Goal: Task Accomplishment & Management: Use online tool/utility

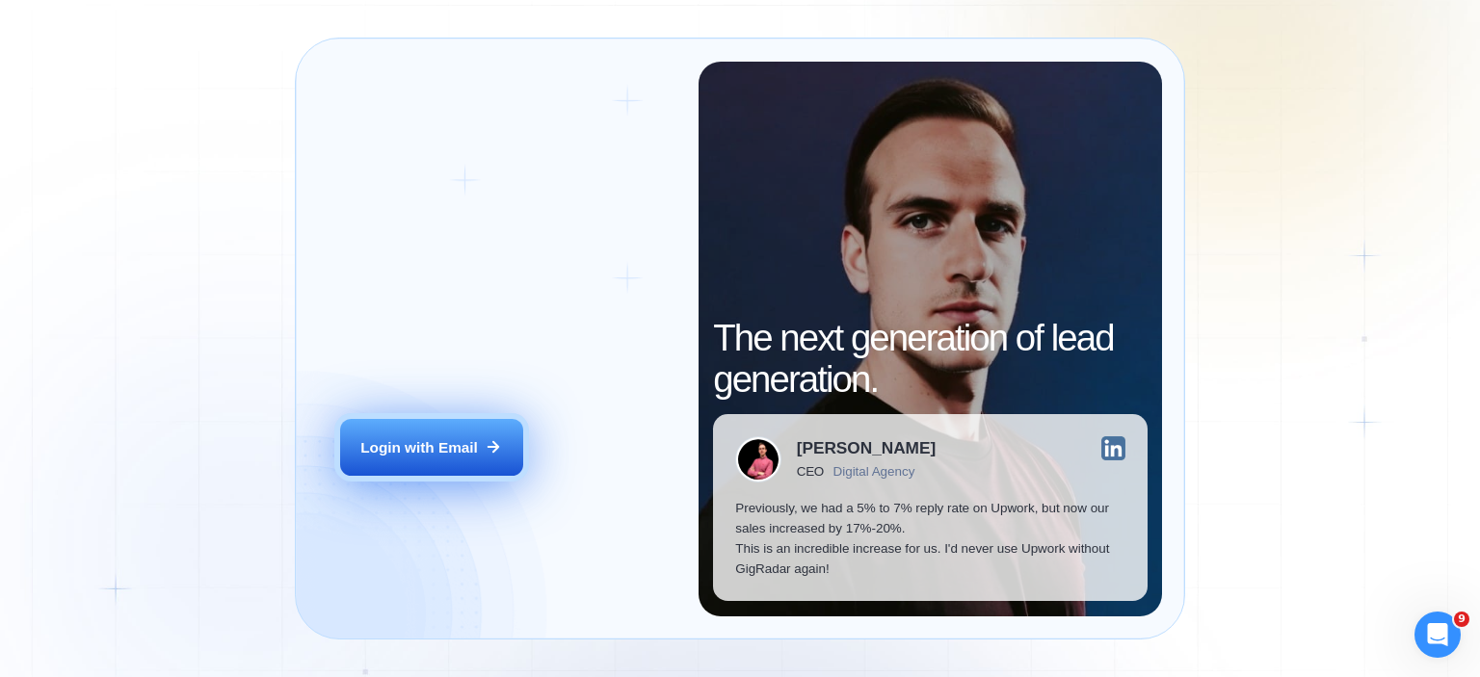
click at [398, 450] on div "Login with Email" at bounding box center [419, 447] width 118 height 20
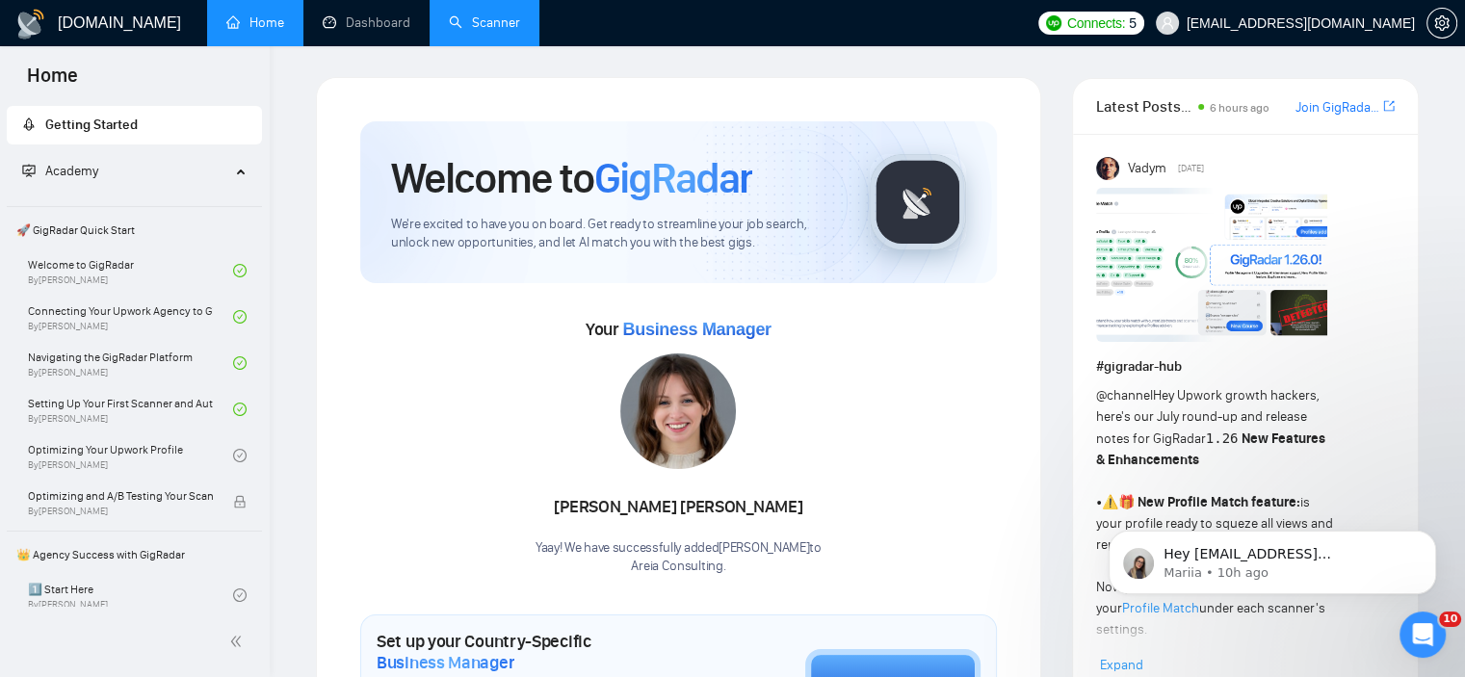
click at [462, 14] on link "Scanner" at bounding box center [484, 22] width 71 height 16
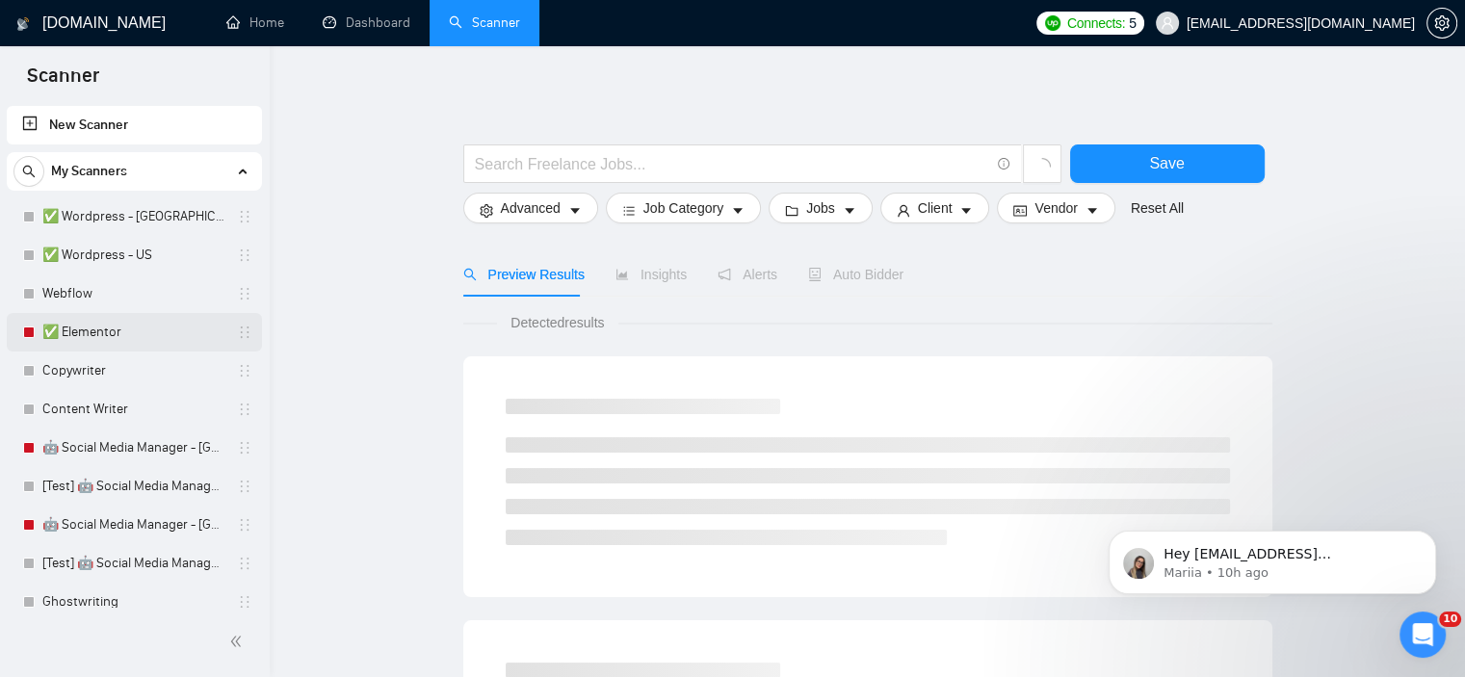
click at [134, 328] on link "✅ Elementor" at bounding box center [133, 332] width 183 height 39
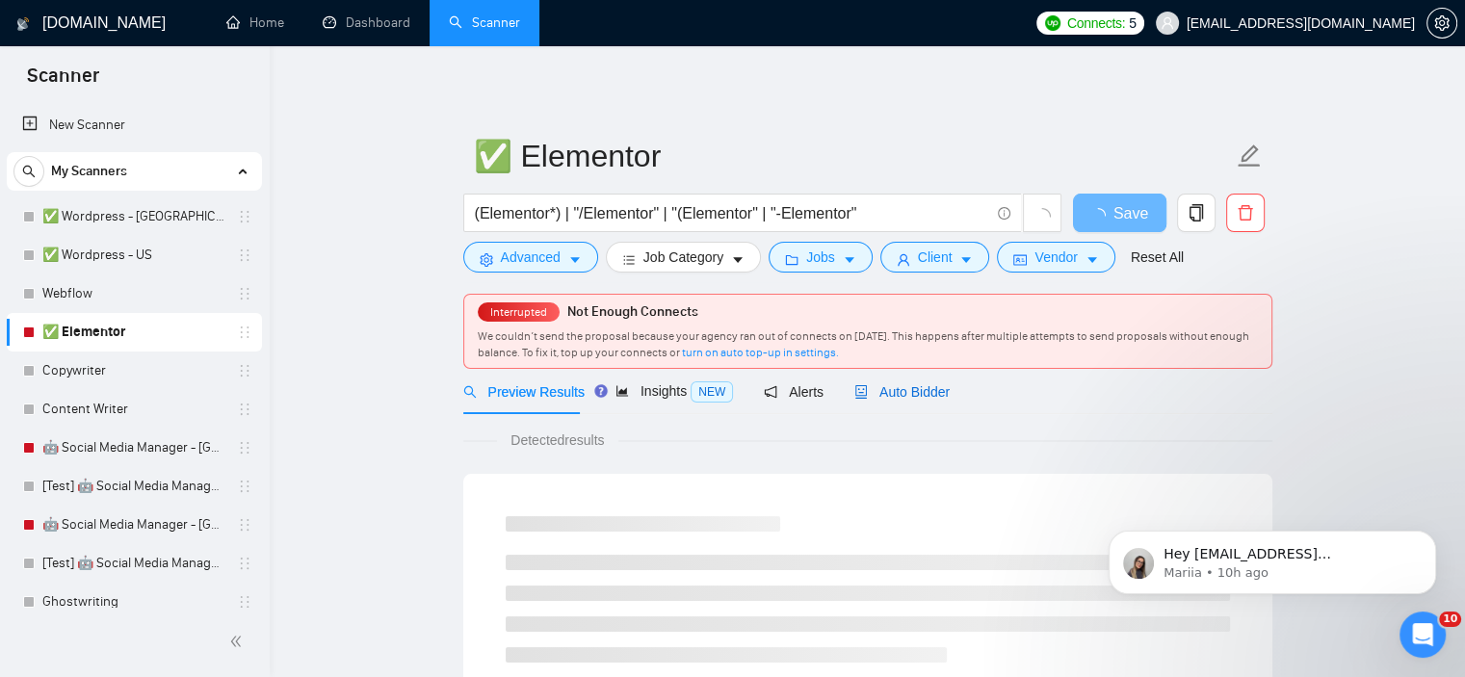
click at [883, 392] on span "Auto Bidder" at bounding box center [902, 391] width 95 height 15
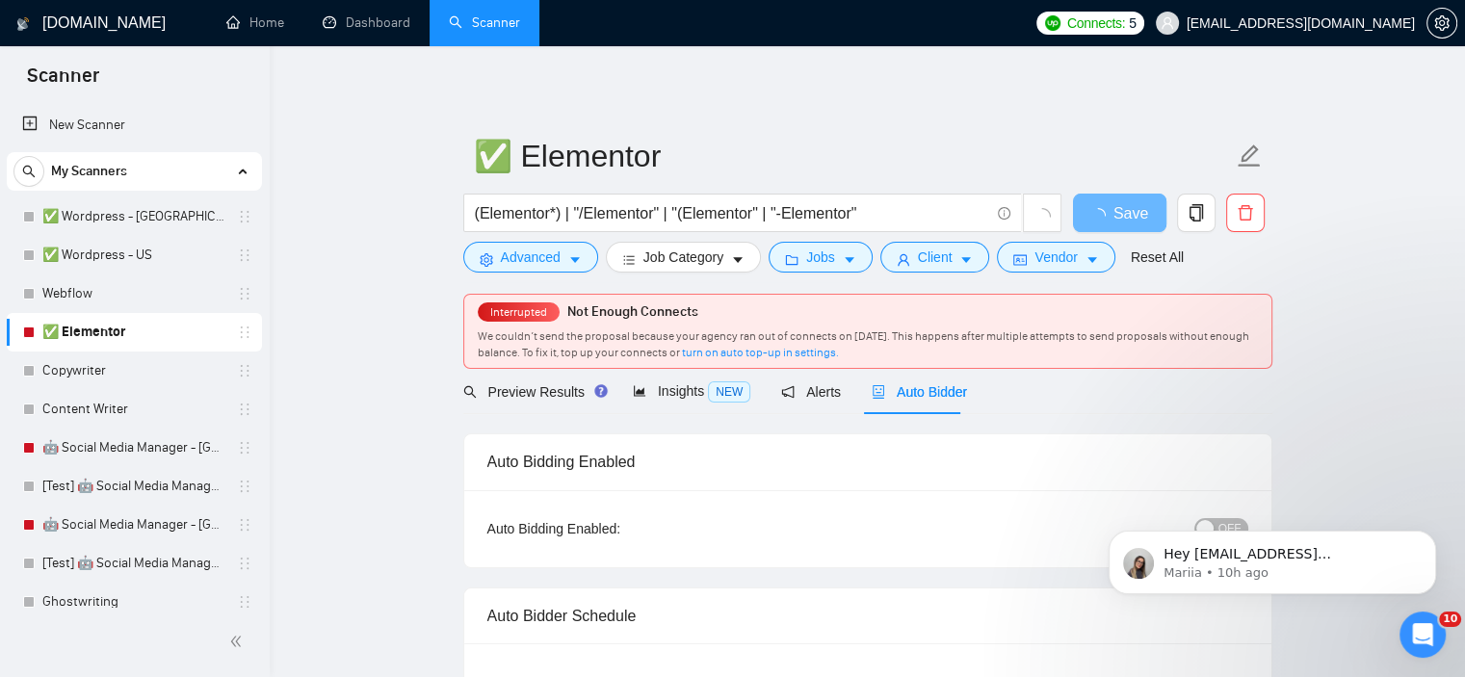
click at [1221, 520] on body "Hey [EMAIL_ADDRESS][DOMAIN_NAME], Looks like your Upwork agency Areia Consultin…" at bounding box center [1273, 557] width 370 height 119
click at [1201, 520] on body "Hey [EMAIL_ADDRESS][DOMAIN_NAME], Looks like your Upwork agency Areia Consultin…" at bounding box center [1273, 557] width 370 height 119
click at [1201, 526] on body "Hey [EMAIL_ADDRESS][DOMAIN_NAME], Looks like your Upwork agency Areia Consultin…" at bounding box center [1273, 557] width 370 height 119
click at [1423, 541] on button "Dismiss notification" at bounding box center [1430, 536] width 25 height 25
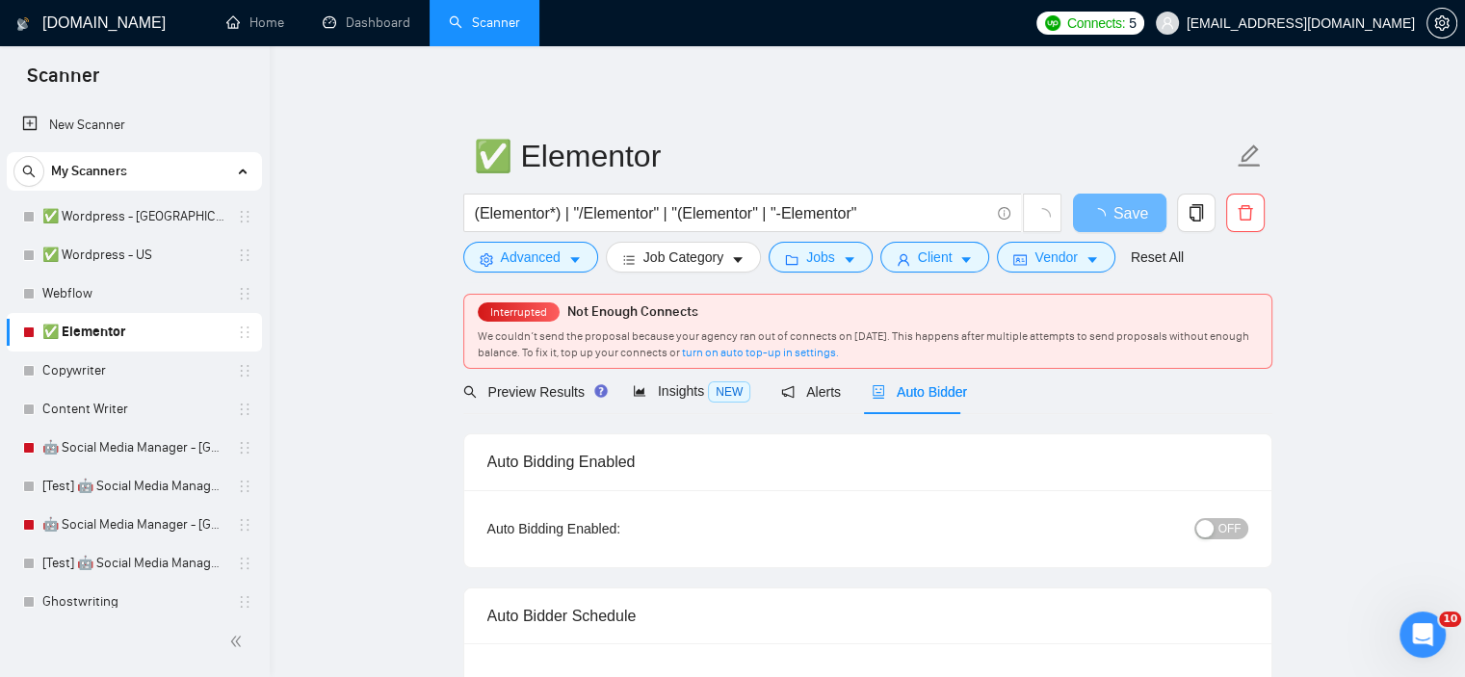
click at [1217, 533] on button "OFF" at bounding box center [1222, 528] width 54 height 21
click at [1102, 218] on span "Save" at bounding box center [1119, 213] width 35 height 24
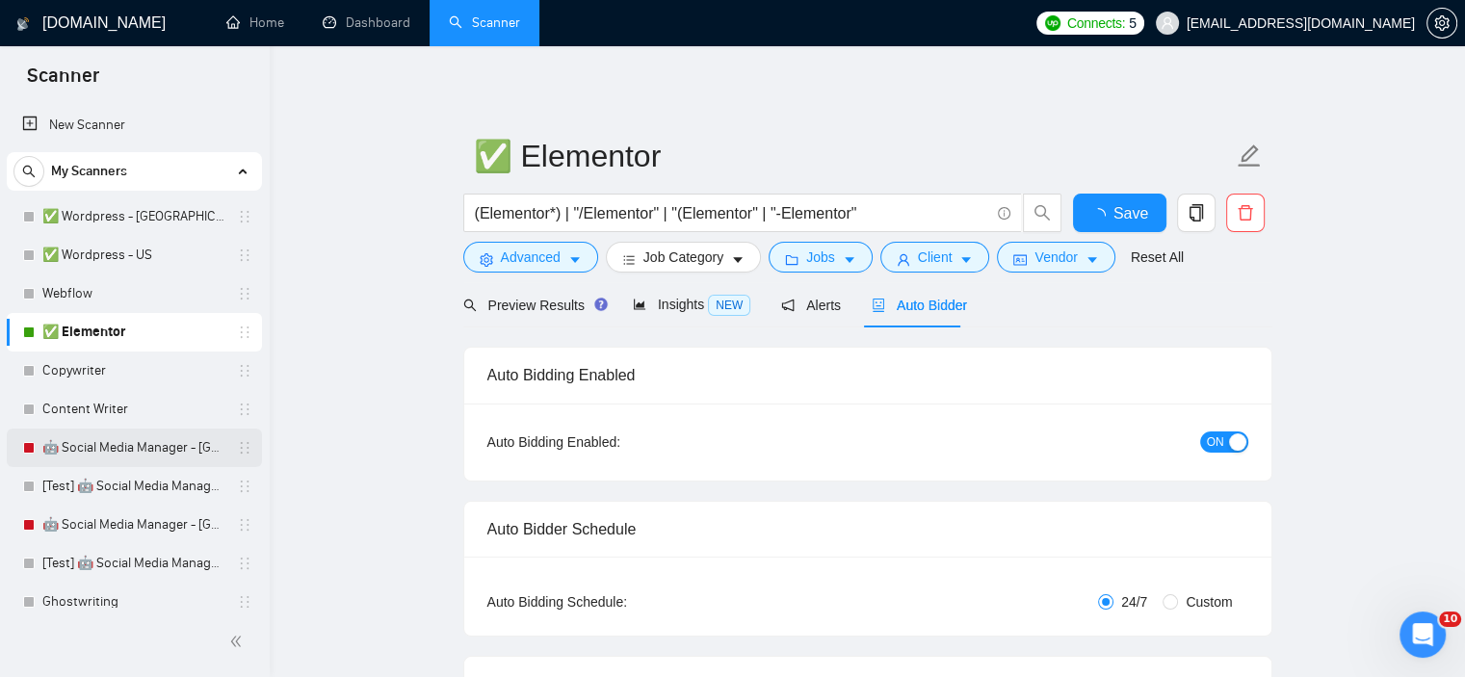
click at [108, 447] on link "🤖 Social Media Manager - [GEOGRAPHIC_DATA]" at bounding box center [133, 448] width 183 height 39
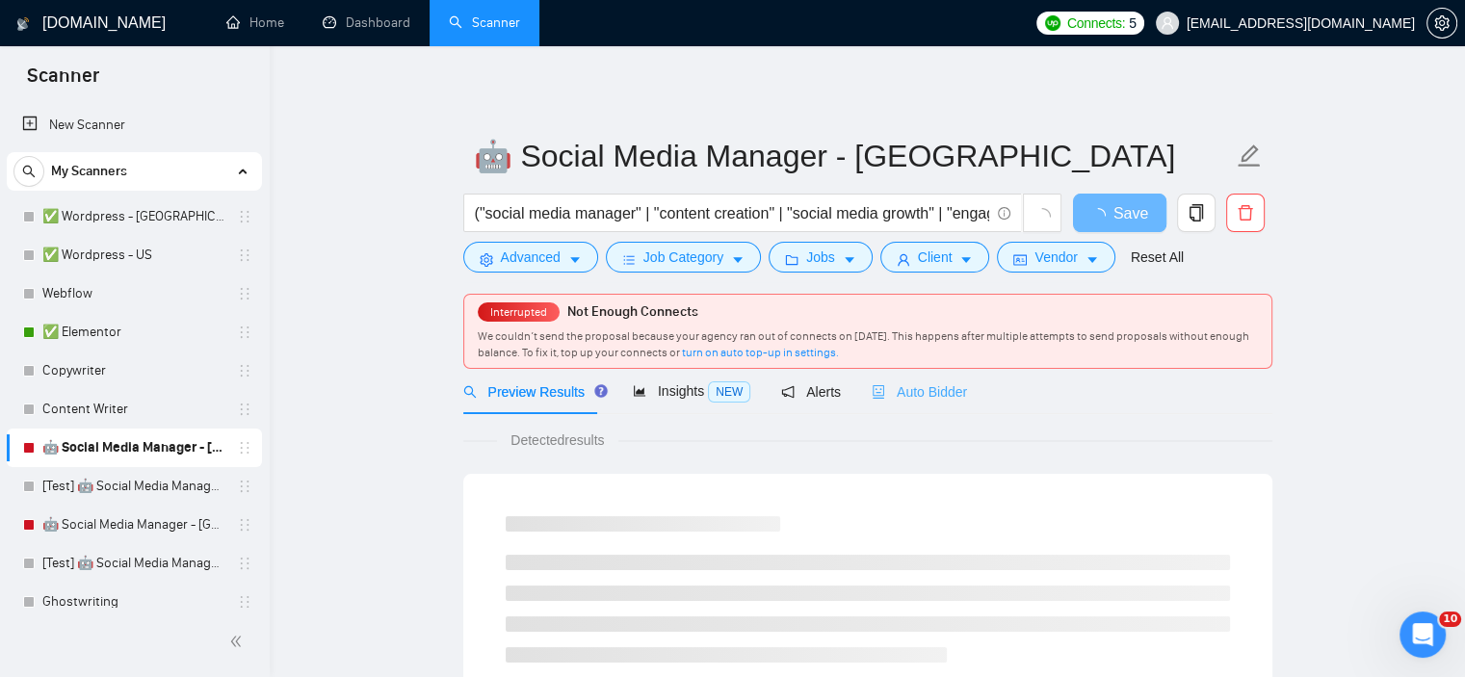
click at [933, 413] on div "Auto Bidder" at bounding box center [919, 391] width 95 height 45
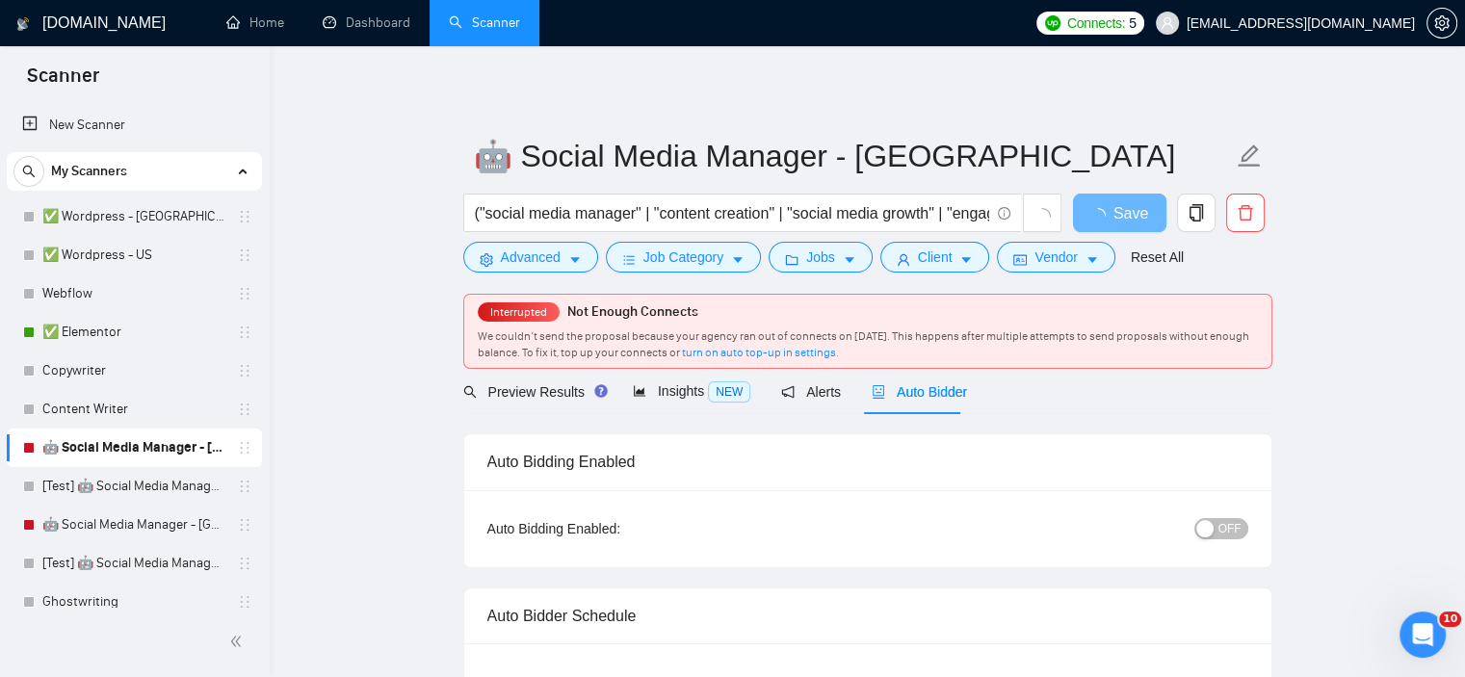
click at [1214, 526] on div "button" at bounding box center [1205, 528] width 17 height 17
click at [1121, 208] on span "Save" at bounding box center [1119, 213] width 35 height 24
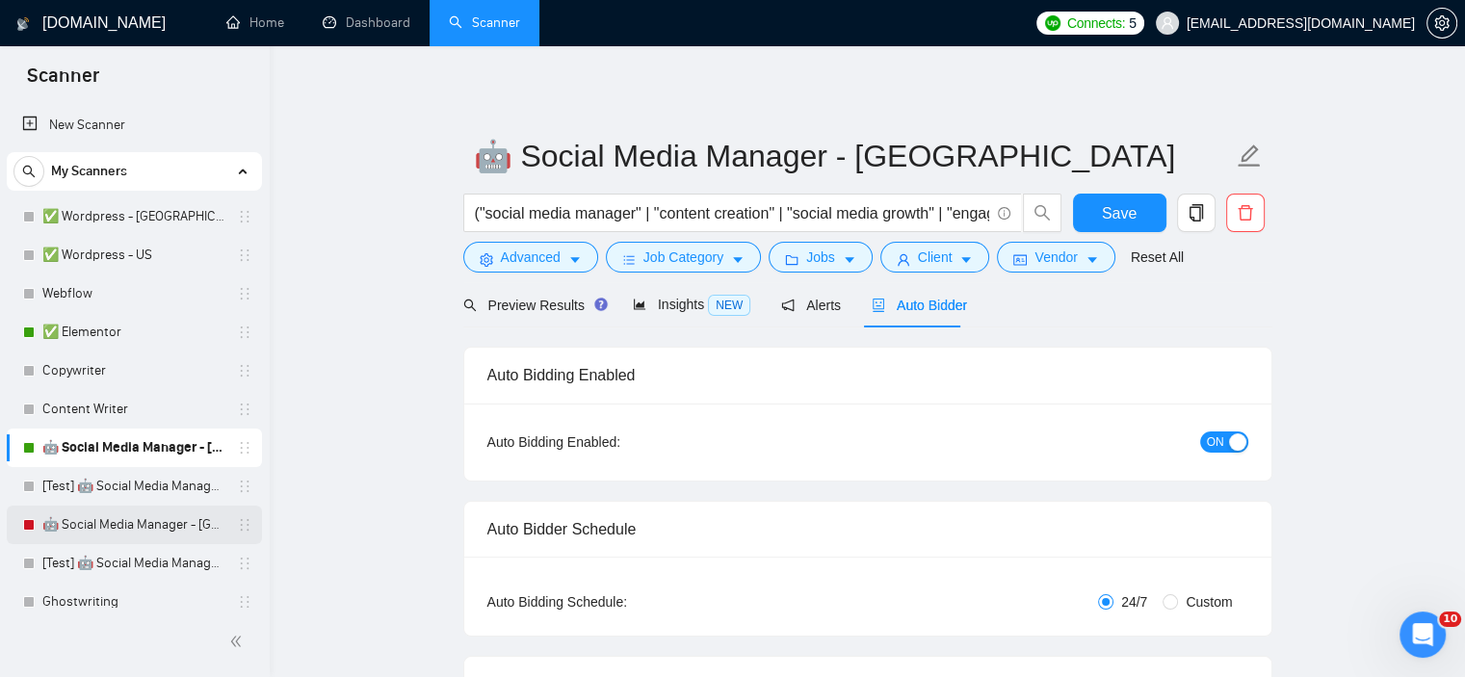
click at [154, 531] on link "🤖 Social Media Manager - [GEOGRAPHIC_DATA]" at bounding box center [133, 525] width 183 height 39
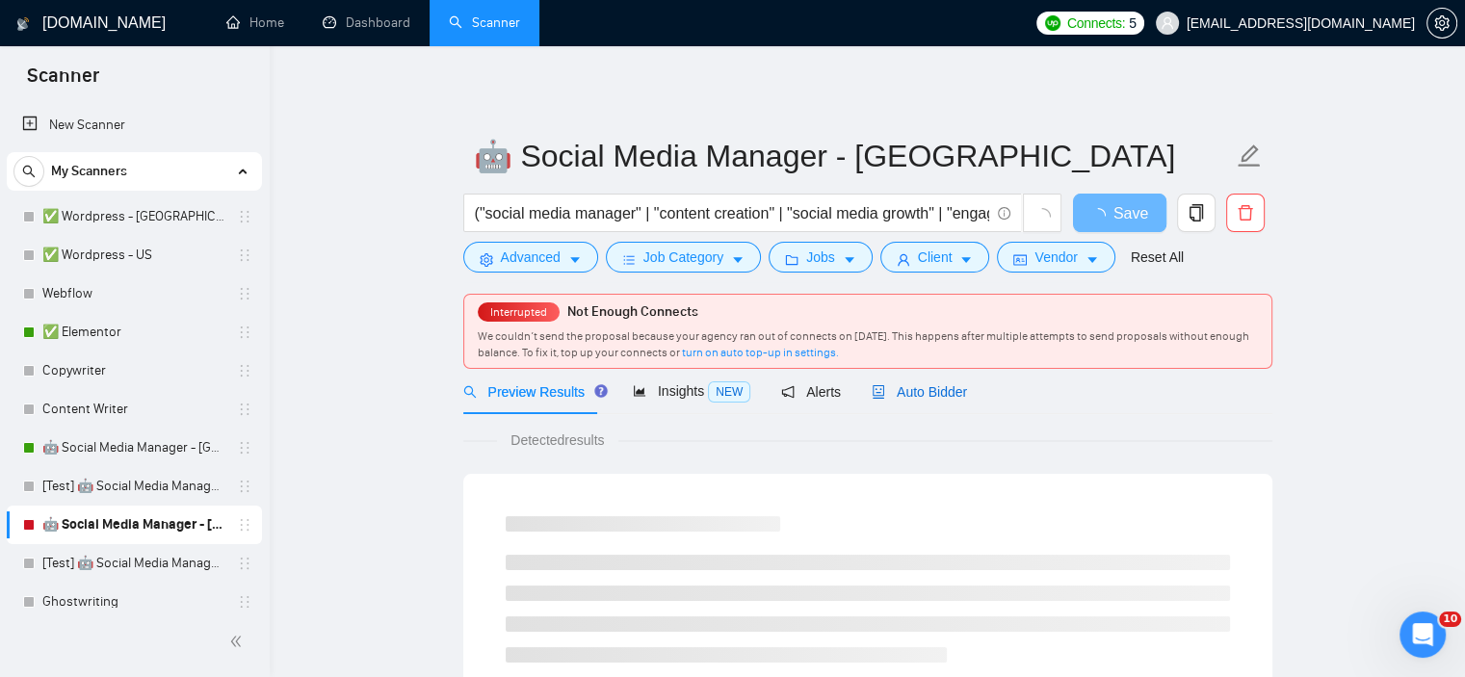
click at [892, 388] on span "Auto Bidder" at bounding box center [919, 391] width 95 height 15
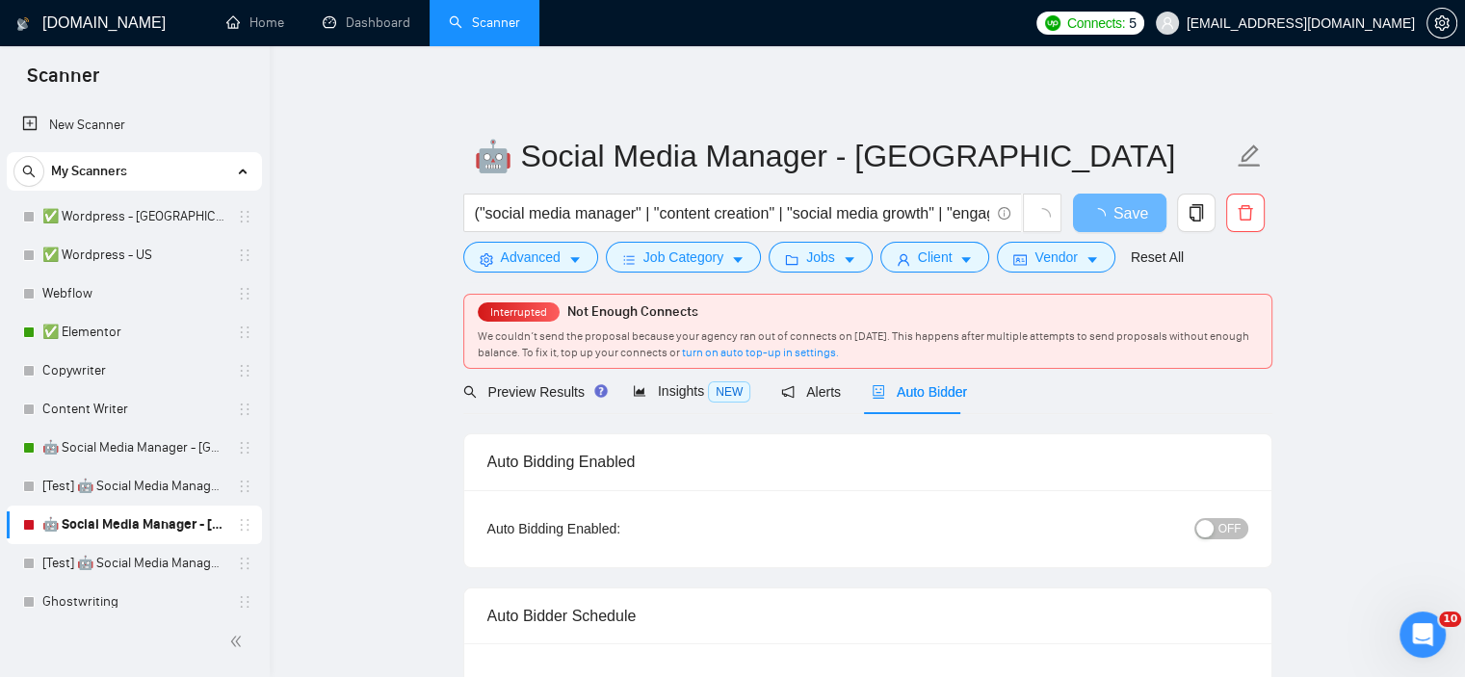
click at [1214, 520] on div "button" at bounding box center [1205, 528] width 17 height 17
click at [1106, 224] on span "Save" at bounding box center [1119, 213] width 35 height 24
